Goal: Task Accomplishment & Management: Manage account settings

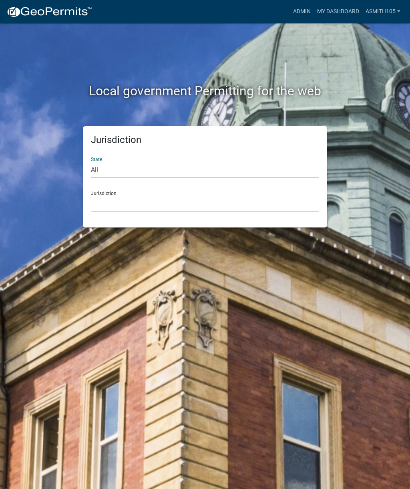
select select "[US_STATE]"
click at [188, 206] on select "[GEOGRAPHIC_DATA], [US_STATE][PERSON_NAME][GEOGRAPHIC_DATA], [US_STATE][PERSON_…" at bounding box center [205, 204] width 228 height 16
click at [174, 192] on div "Jurisdiction [GEOGRAPHIC_DATA], [US_STATE][PERSON_NAME][GEOGRAPHIC_DATA], [US_S…" at bounding box center [205, 198] width 228 height 28
click at [158, 201] on select "[GEOGRAPHIC_DATA], [US_STATE][PERSON_NAME][GEOGRAPHIC_DATA], [US_STATE][PERSON_…" at bounding box center [205, 204] width 228 height 16
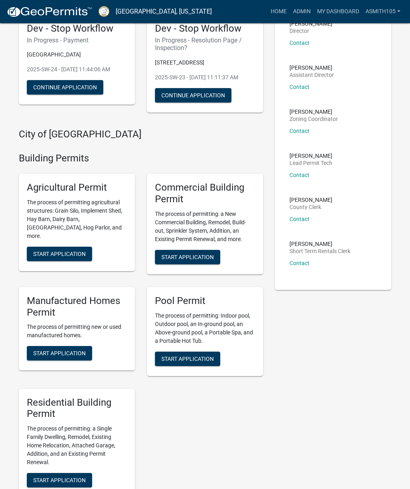
scroll to position [48, 0]
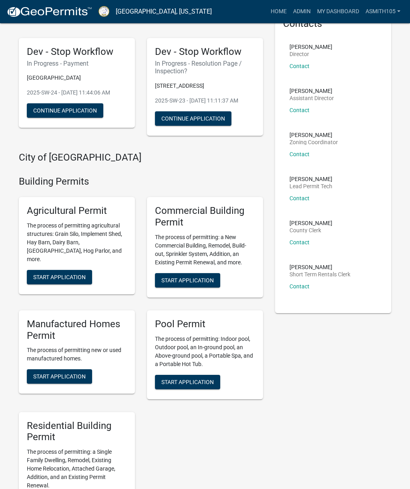
click at [299, 9] on link "Admin" at bounding box center [302, 11] width 24 height 15
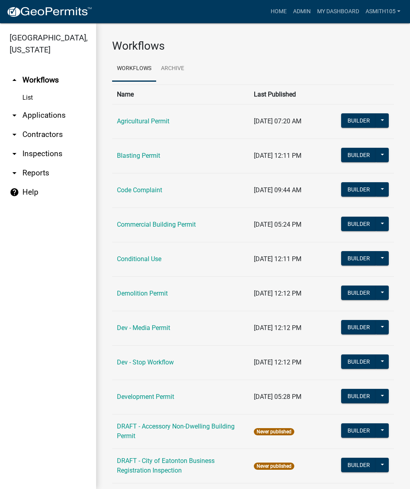
click at [154, 187] on link "Code Complaint" at bounding box center [139, 190] width 45 height 8
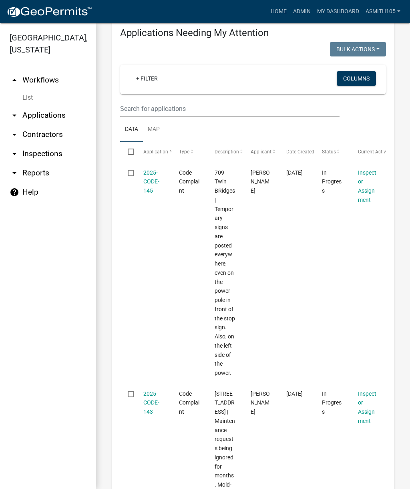
scroll to position [168, 0]
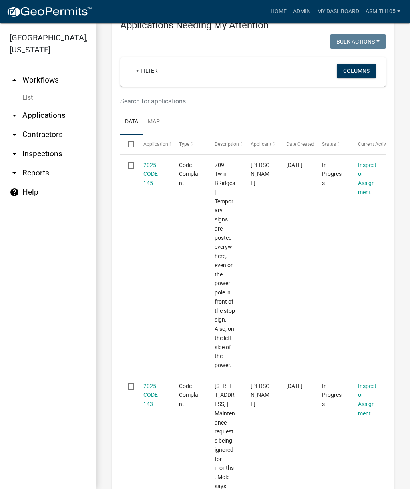
click at [150, 173] on link "2025-CODE-145" at bounding box center [151, 174] width 16 height 25
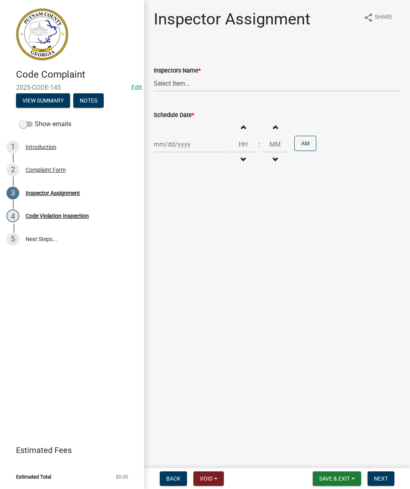
click at [46, 170] on div "Complaint Form" at bounding box center [46, 170] width 40 height 6
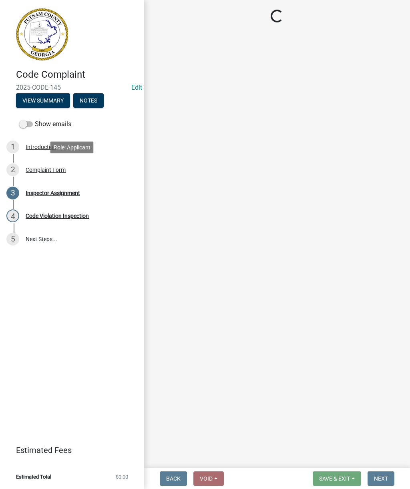
select select "76170ab1-b25a-468b-8231-d5eb0e85b261"
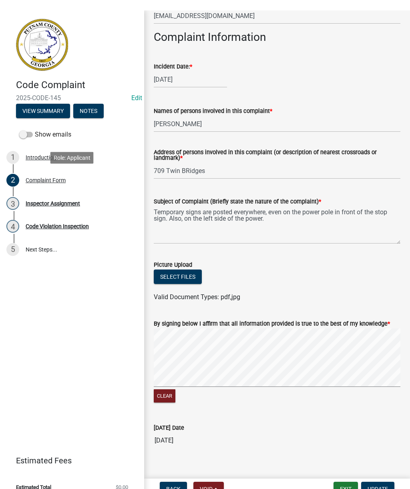
scroll to position [330, 0]
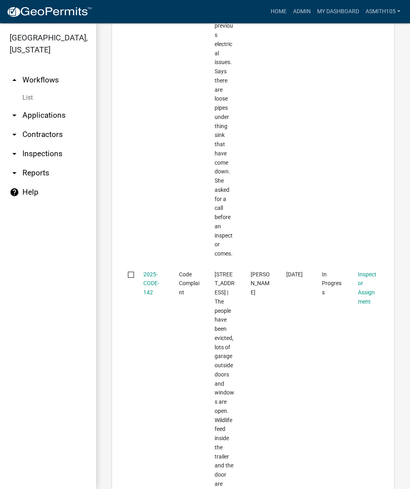
scroll to position [938, 0]
